Goal: Task Accomplishment & Management: Complete application form

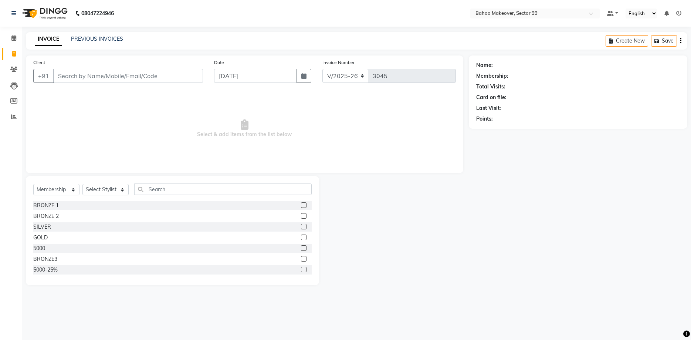
select select "6856"
click at [33, 184] on select "Select Service Product Membership Package Voucher Prepaid Gift Card" at bounding box center [56, 189] width 46 height 11
select select "service"
click option "Service" at bounding box center [0, 0] width 0 height 0
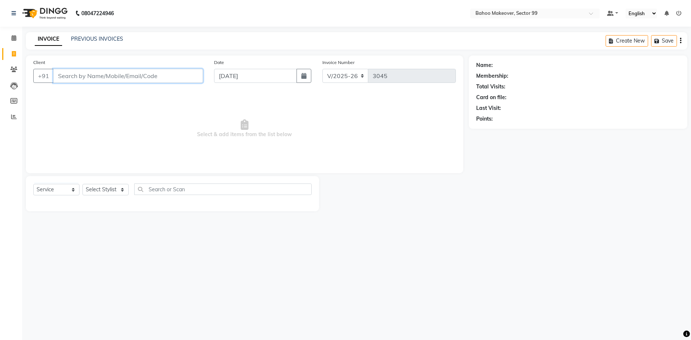
click at [100, 77] on input "Client" at bounding box center [128, 76] width 150 height 14
type input "9829212252"
click at [179, 80] on button "Add Client" at bounding box center [184, 76] width 38 height 14
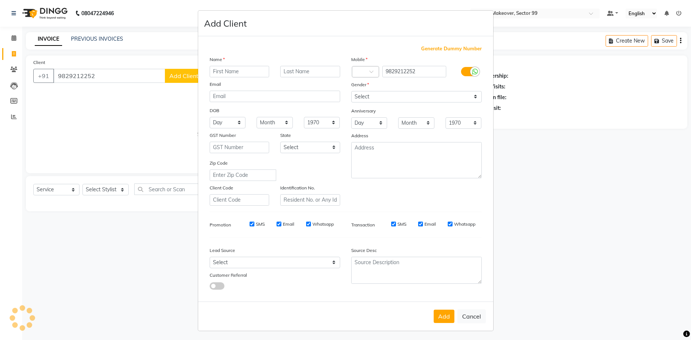
click at [220, 73] on input "text" at bounding box center [240, 71] width 60 height 11
type input "Anshi"
click at [365, 102] on div "Mobile Country Code × 91 9829212252 Gender Select [DEMOGRAPHIC_DATA] [DEMOGRAPH…" at bounding box center [417, 130] width 142 height 150
click at [351, 91] on select "Select [DEMOGRAPHIC_DATA] [DEMOGRAPHIC_DATA] Other Prefer Not To Say" at bounding box center [416, 96] width 131 height 11
select select "[DEMOGRAPHIC_DATA]"
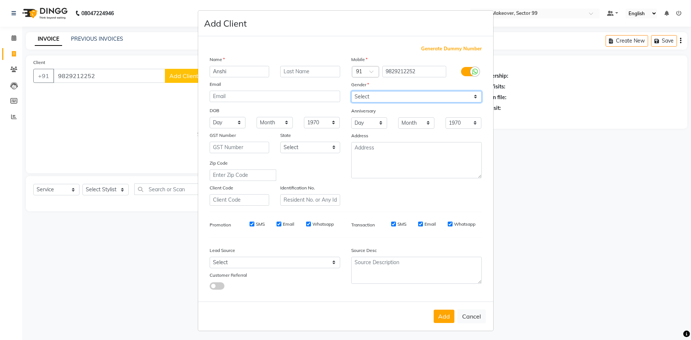
click option "[DEMOGRAPHIC_DATA]" at bounding box center [0, 0] width 0 height 0
click at [446, 321] on button "Add" at bounding box center [444, 316] width 21 height 13
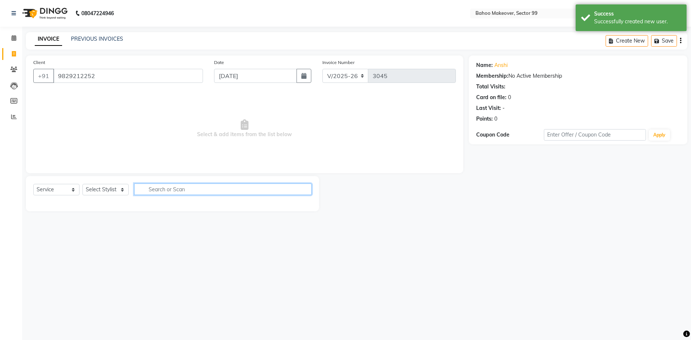
click at [179, 192] on input "text" at bounding box center [223, 188] width 178 height 11
click at [105, 183] on div "Select Service Product Membership Package Voucher Prepaid Gift Card Select Styl…" at bounding box center [172, 193] width 293 height 35
click at [82, 184] on select "Select Stylist [PERSON_NAME] Makeover Bahoo Makeover Salon [PERSON_NAME] [PERSO…" at bounding box center [105, 189] width 46 height 11
select select "64177"
click option "[PERSON_NAME]" at bounding box center [0, 0] width 0 height 0
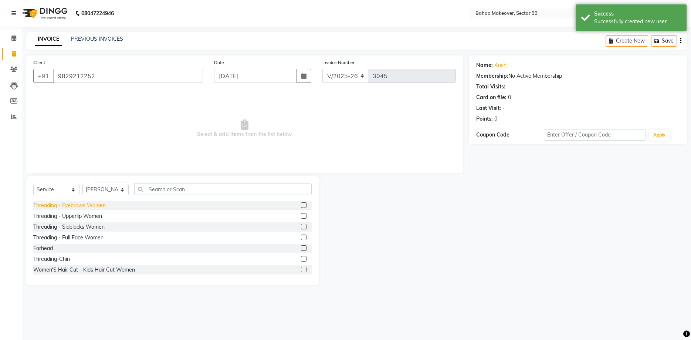
click at [99, 205] on div "Threading - Eyebrows Women" at bounding box center [69, 206] width 73 height 8
checkbox input "false"
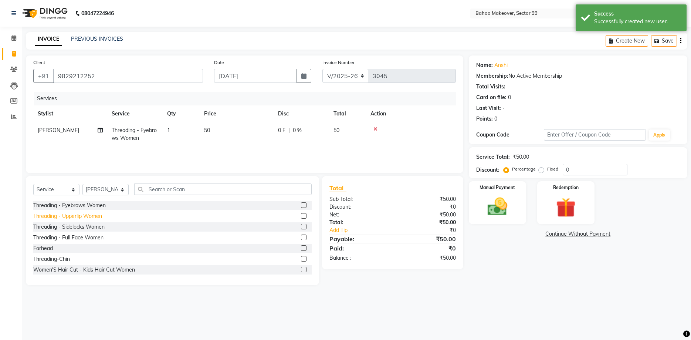
click at [91, 213] on div "Threading - Upperlip Women" at bounding box center [67, 216] width 69 height 8
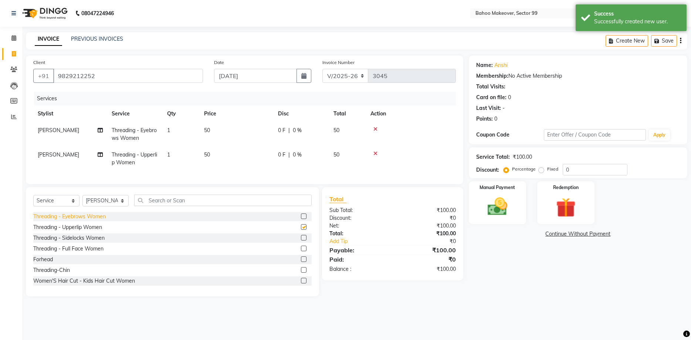
checkbox input "false"
click at [501, 202] on img at bounding box center [497, 207] width 33 height 24
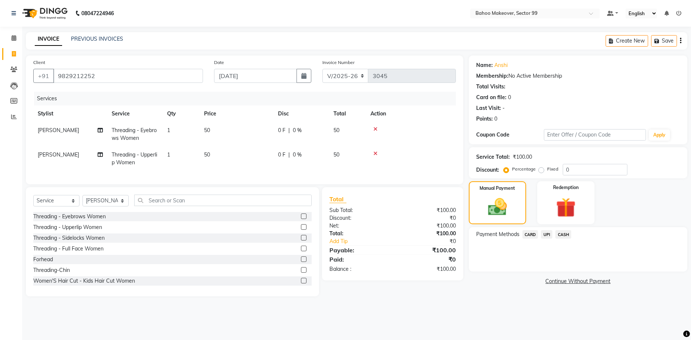
click at [563, 236] on span "CASH" at bounding box center [564, 234] width 16 height 9
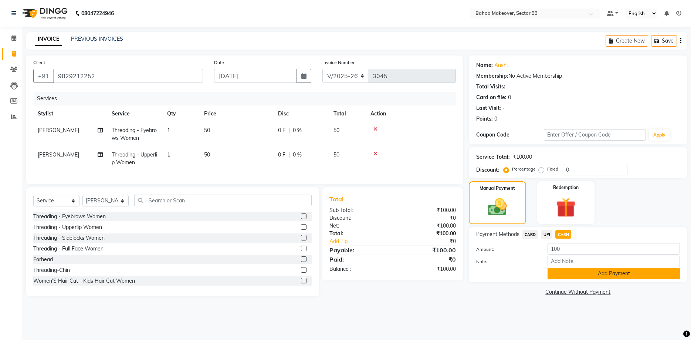
click at [586, 277] on button "Add Payment" at bounding box center [614, 273] width 132 height 11
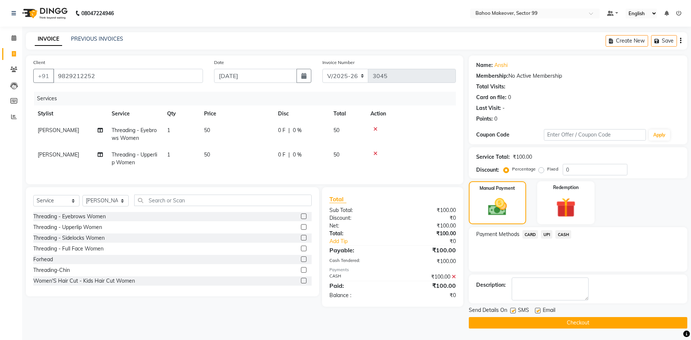
click at [597, 324] on button "Checkout" at bounding box center [578, 322] width 219 height 11
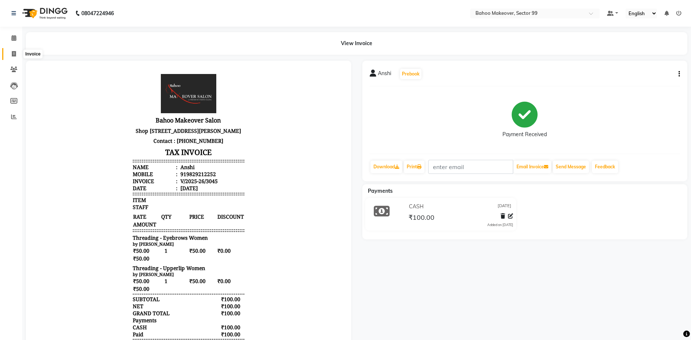
click at [13, 54] on icon at bounding box center [14, 54] width 4 height 6
select select "service"
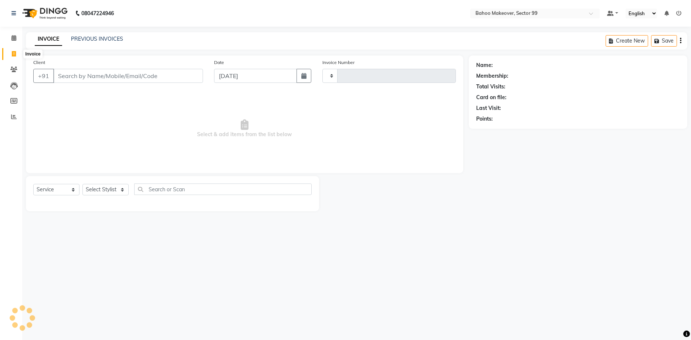
type input "3046"
select select "6856"
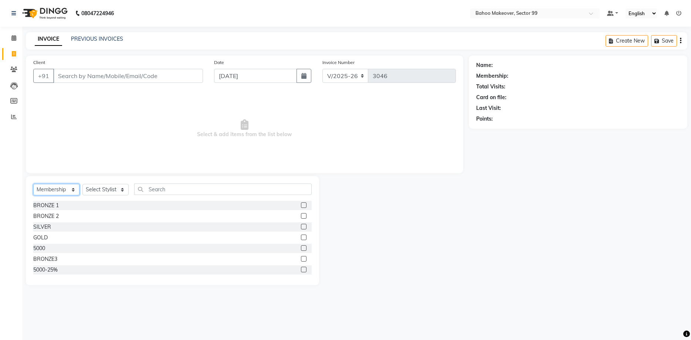
click at [33, 184] on select "Select Service Product Membership Package Voucher Prepaid Gift Card" at bounding box center [56, 189] width 46 height 11
select select "service"
click option "Service" at bounding box center [0, 0] width 0 height 0
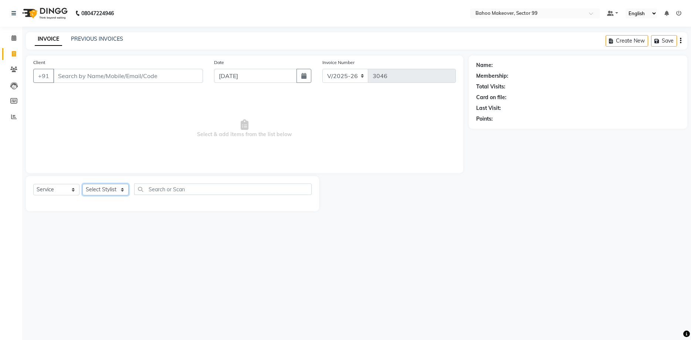
click at [82, 184] on select "Select Stylist [PERSON_NAME] Makeover Bahoo Makeover Salon [PERSON_NAME] [PERSO…" at bounding box center [105, 189] width 46 height 11
select select "64177"
click option "[PERSON_NAME]" at bounding box center [0, 0] width 0 height 0
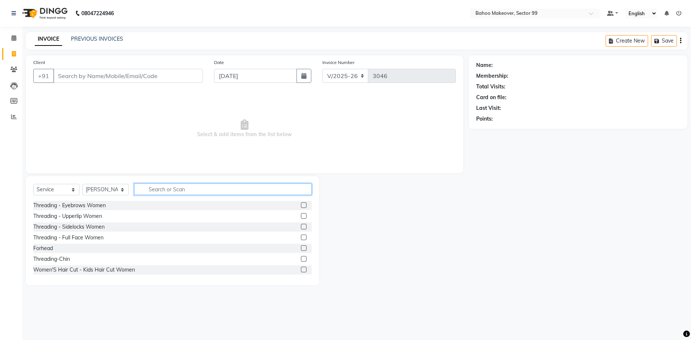
click at [156, 189] on input "text" at bounding box center [223, 188] width 178 height 11
click at [96, 206] on div "Threading - Eyebrows Women" at bounding box center [69, 206] width 73 height 8
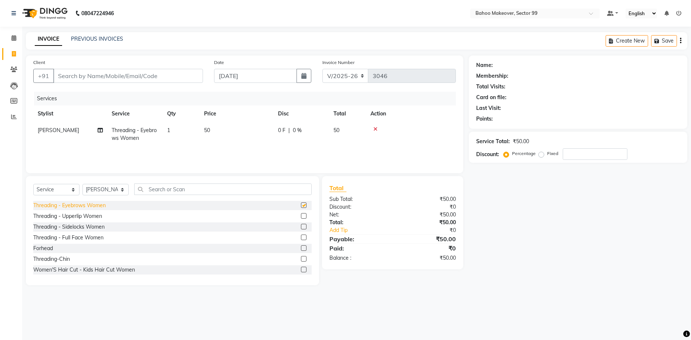
checkbox input "false"
click at [85, 216] on div "Threading - Upperlip Women" at bounding box center [67, 216] width 69 height 8
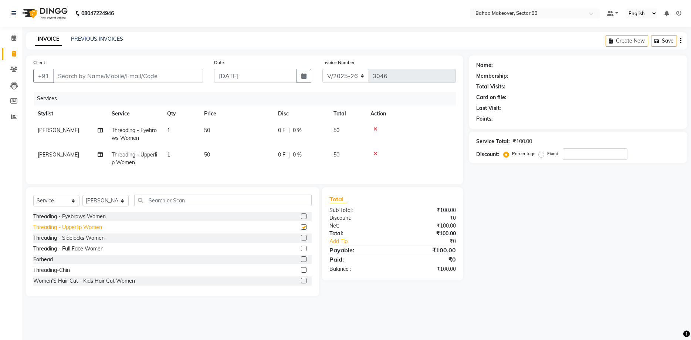
checkbox input "false"
click at [129, 75] on input "Client" at bounding box center [128, 76] width 150 height 14
type input "8"
type input "0"
type input "8"
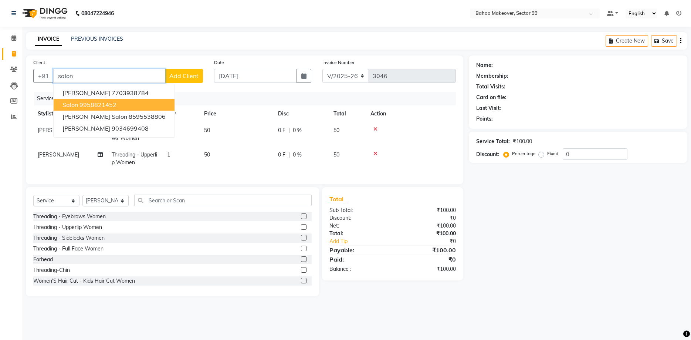
click at [88, 101] on ngb-highlight "9958821452" at bounding box center [98, 104] width 37 height 7
type input "9958821452"
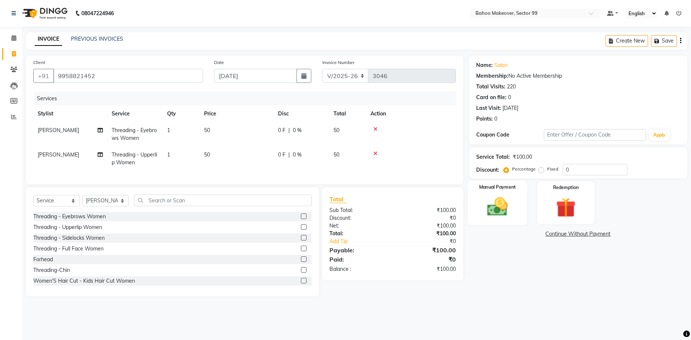
click at [499, 197] on img at bounding box center [497, 207] width 33 height 24
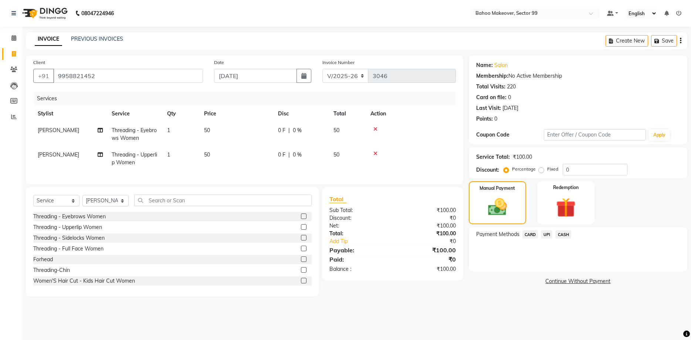
click at [546, 236] on span "UPI" at bounding box center [546, 234] width 11 height 9
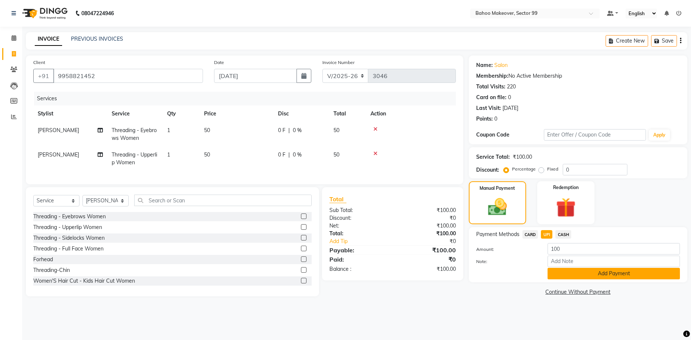
click at [598, 273] on button "Add Payment" at bounding box center [614, 273] width 132 height 11
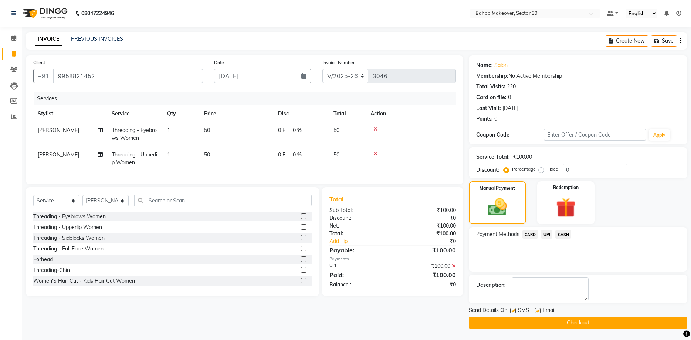
click at [600, 323] on button "Checkout" at bounding box center [578, 322] width 219 height 11
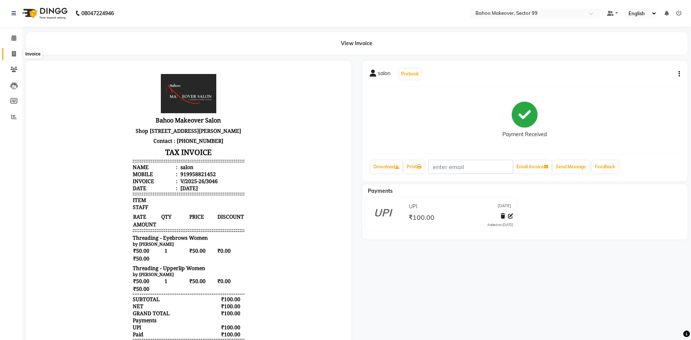
click at [13, 56] on icon at bounding box center [14, 54] width 4 height 6
select select "service"
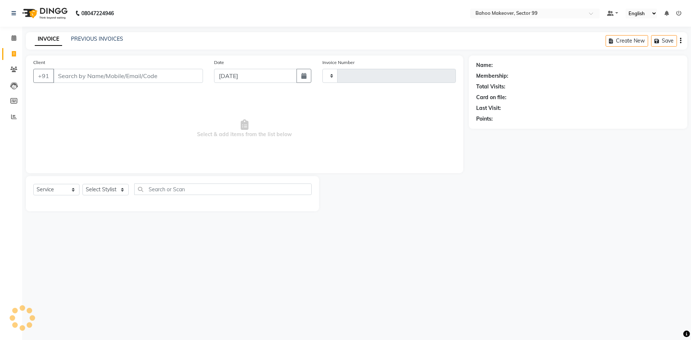
type input "3047"
select select "6856"
select select "membership"
